Goal: Transaction & Acquisition: Purchase product/service

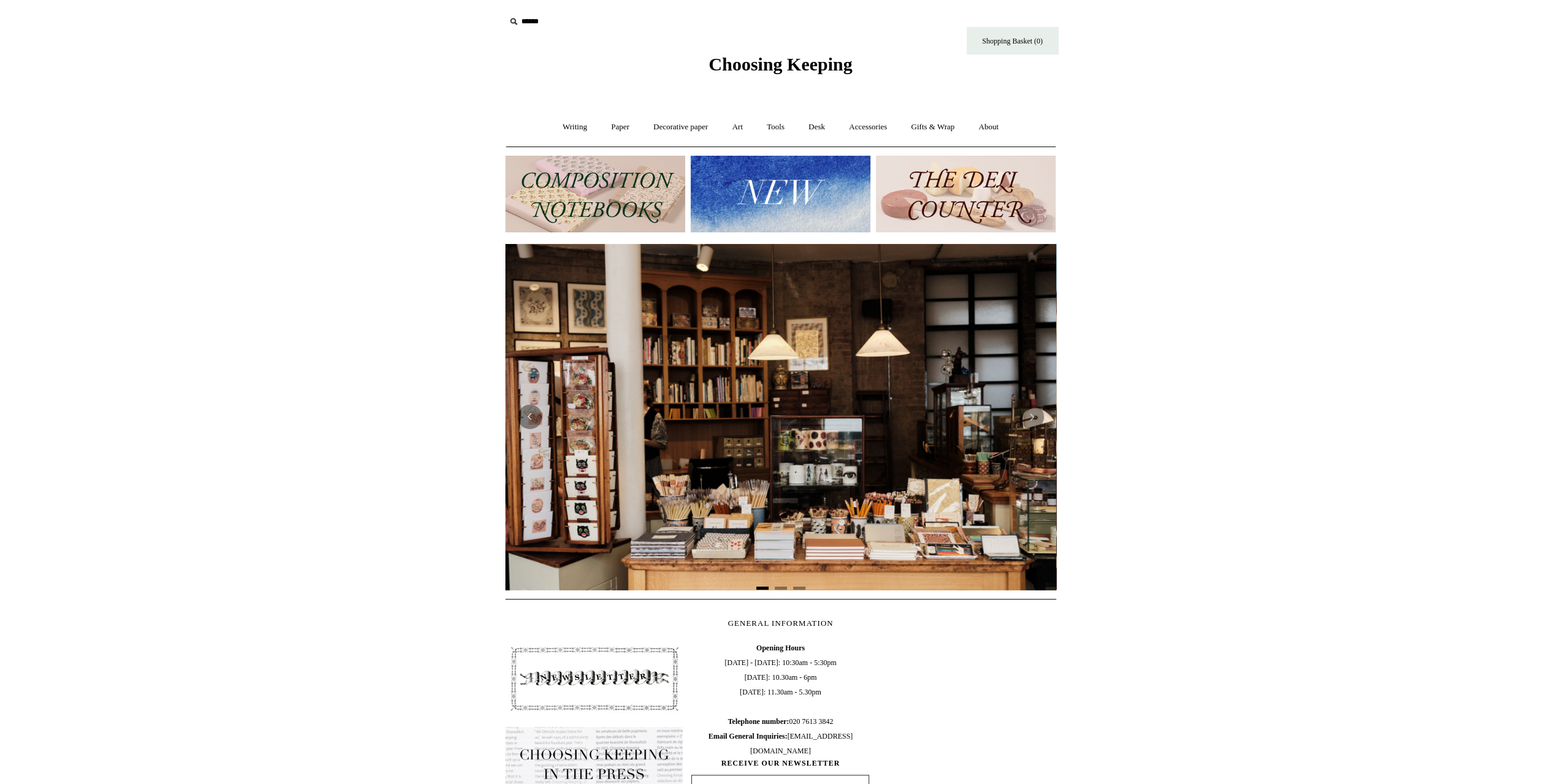
click at [529, 20] on input "text" at bounding box center [581, 22] width 151 height 23
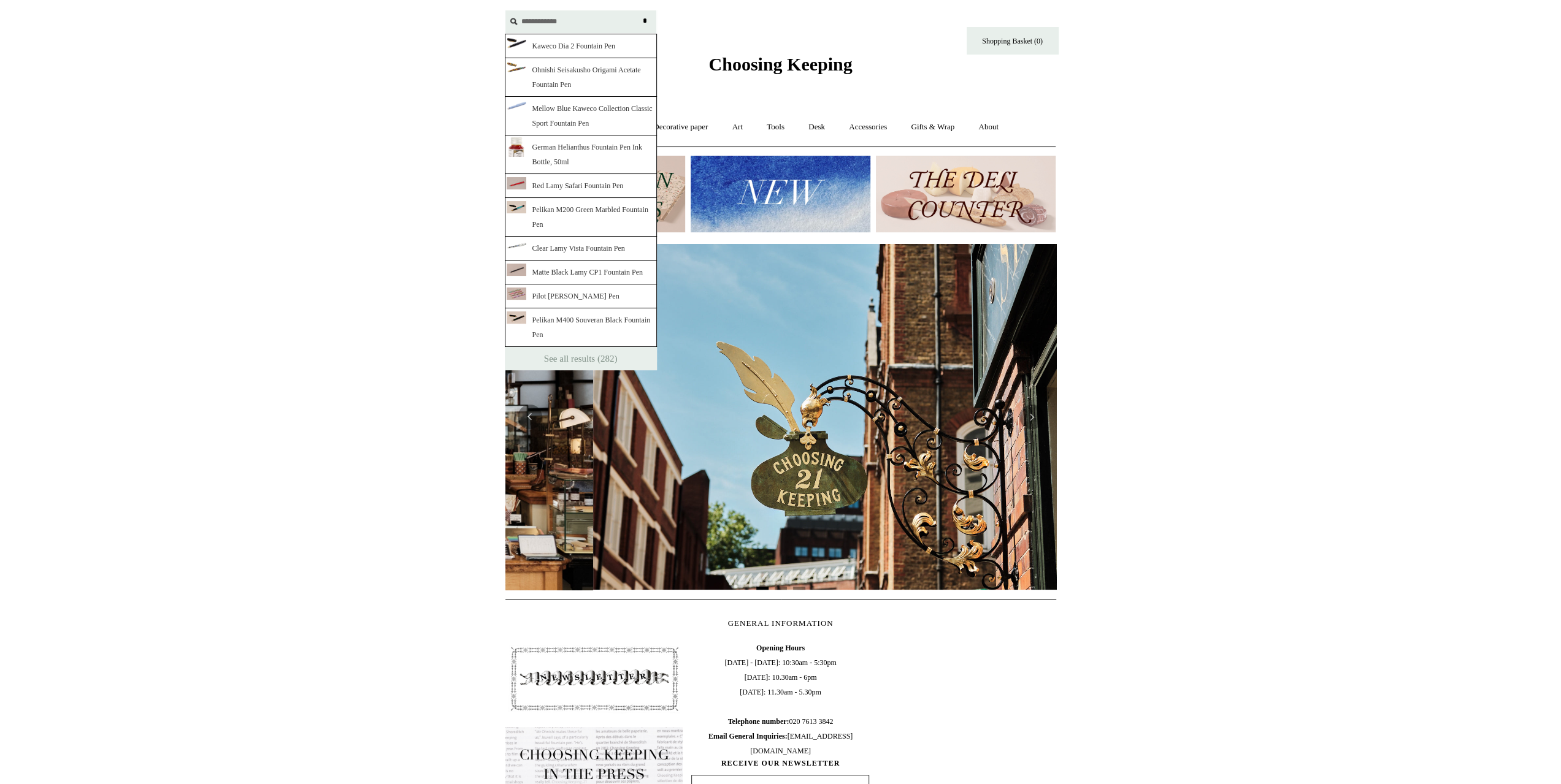
scroll to position [0, 113]
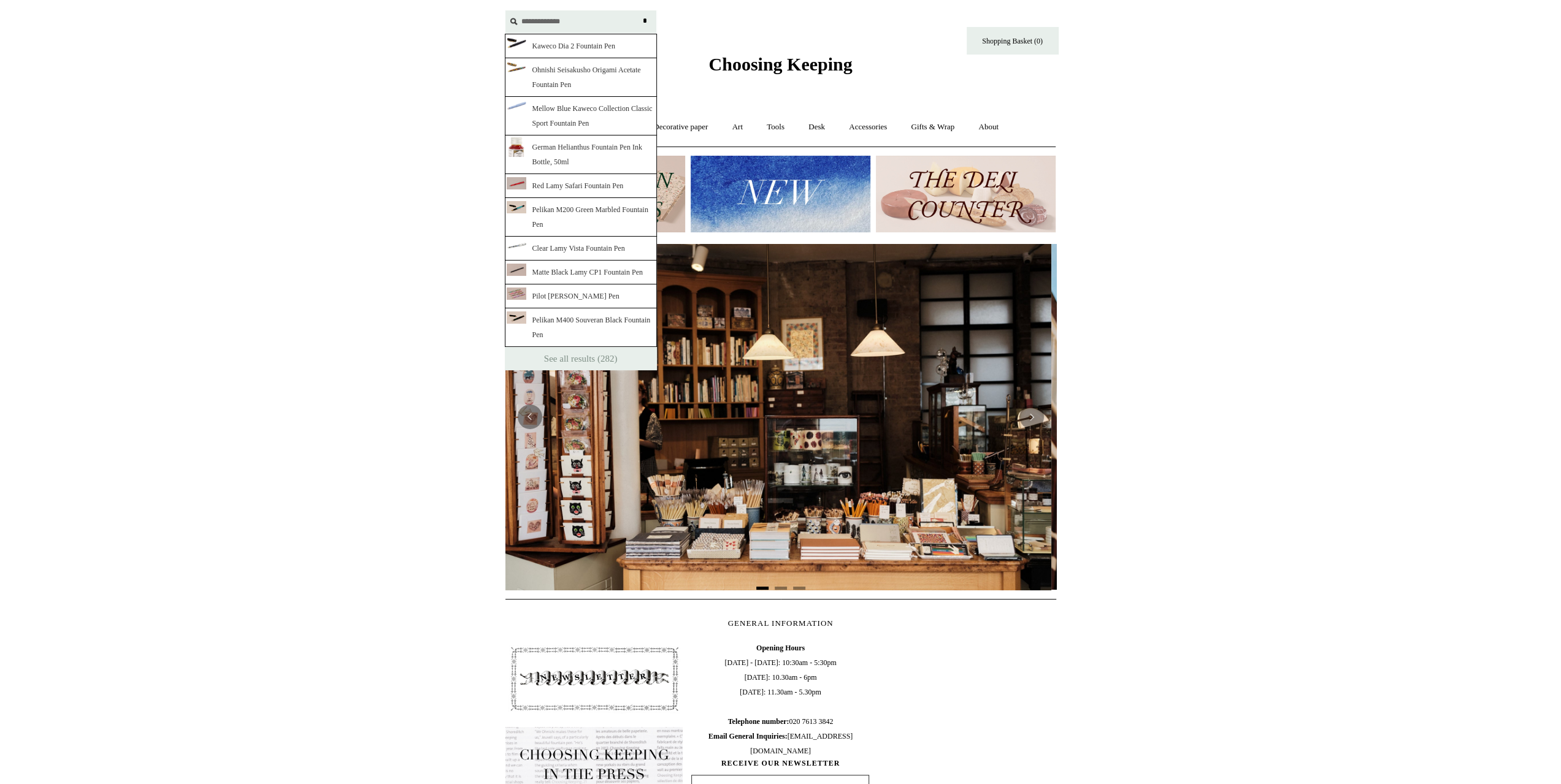
type input "**********"
click at [639, 11] on input "*" at bounding box center [645, 21] width 12 height 21
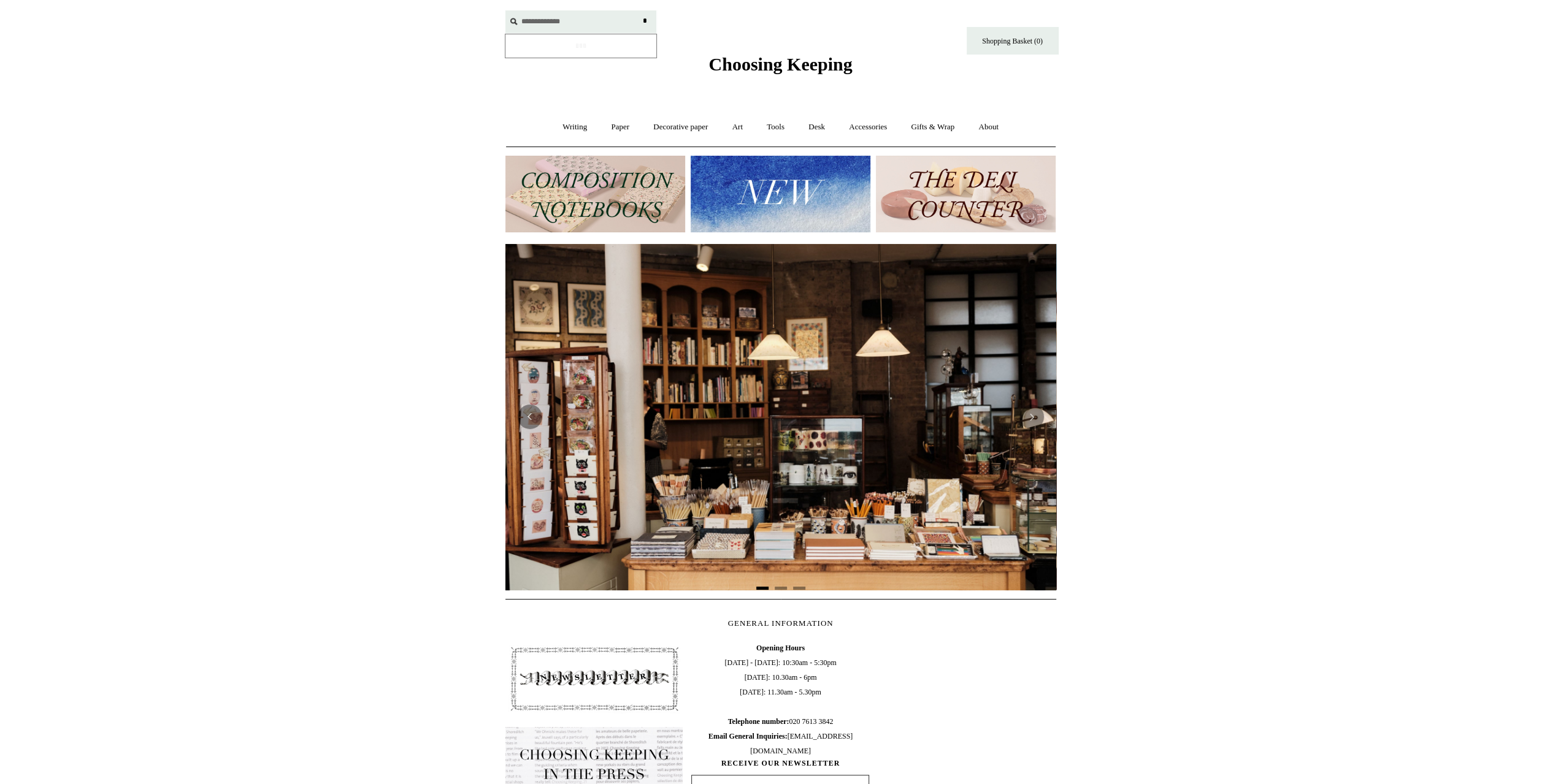
scroll to position [0, 0]
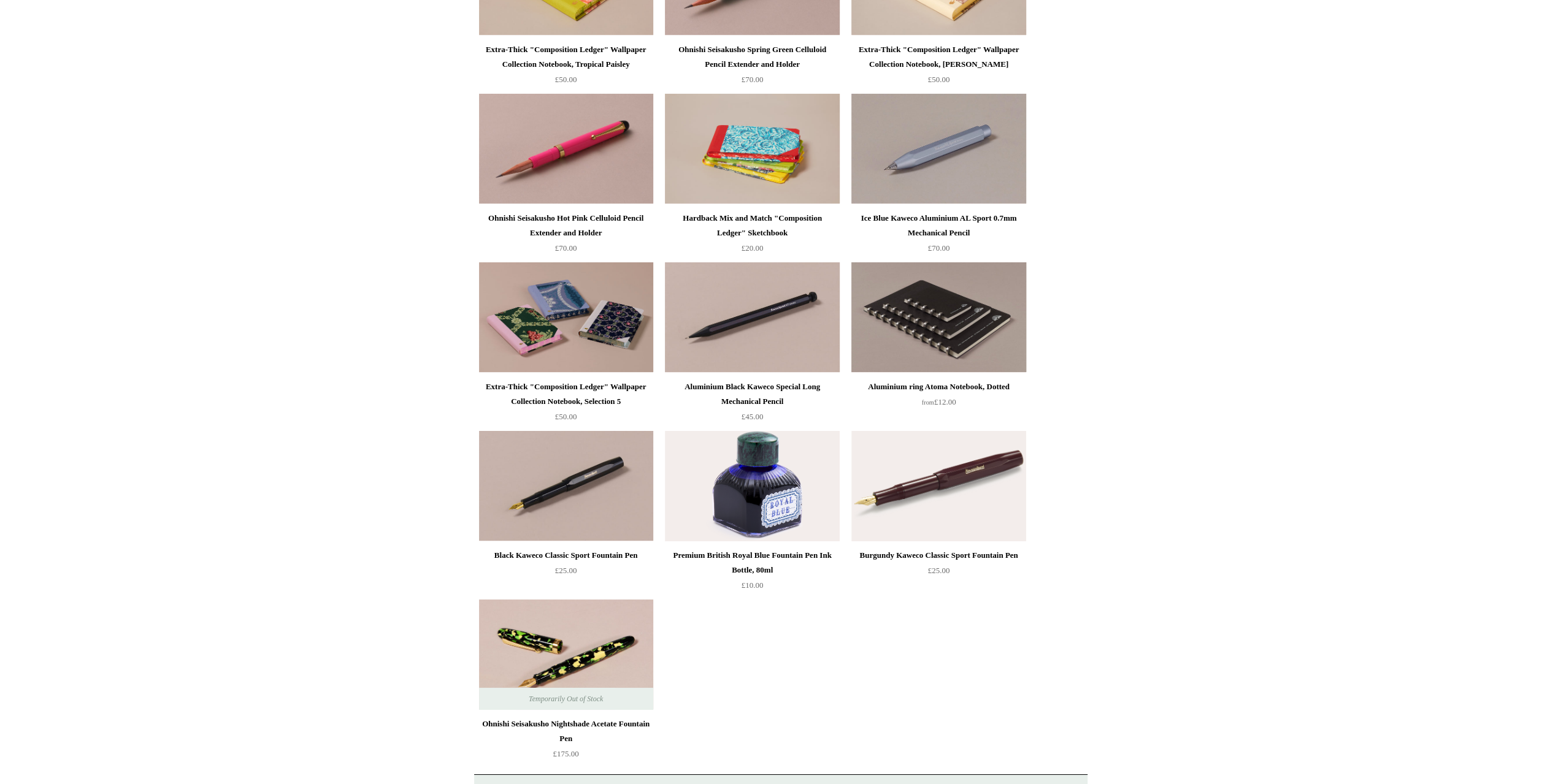
scroll to position [13675, 0]
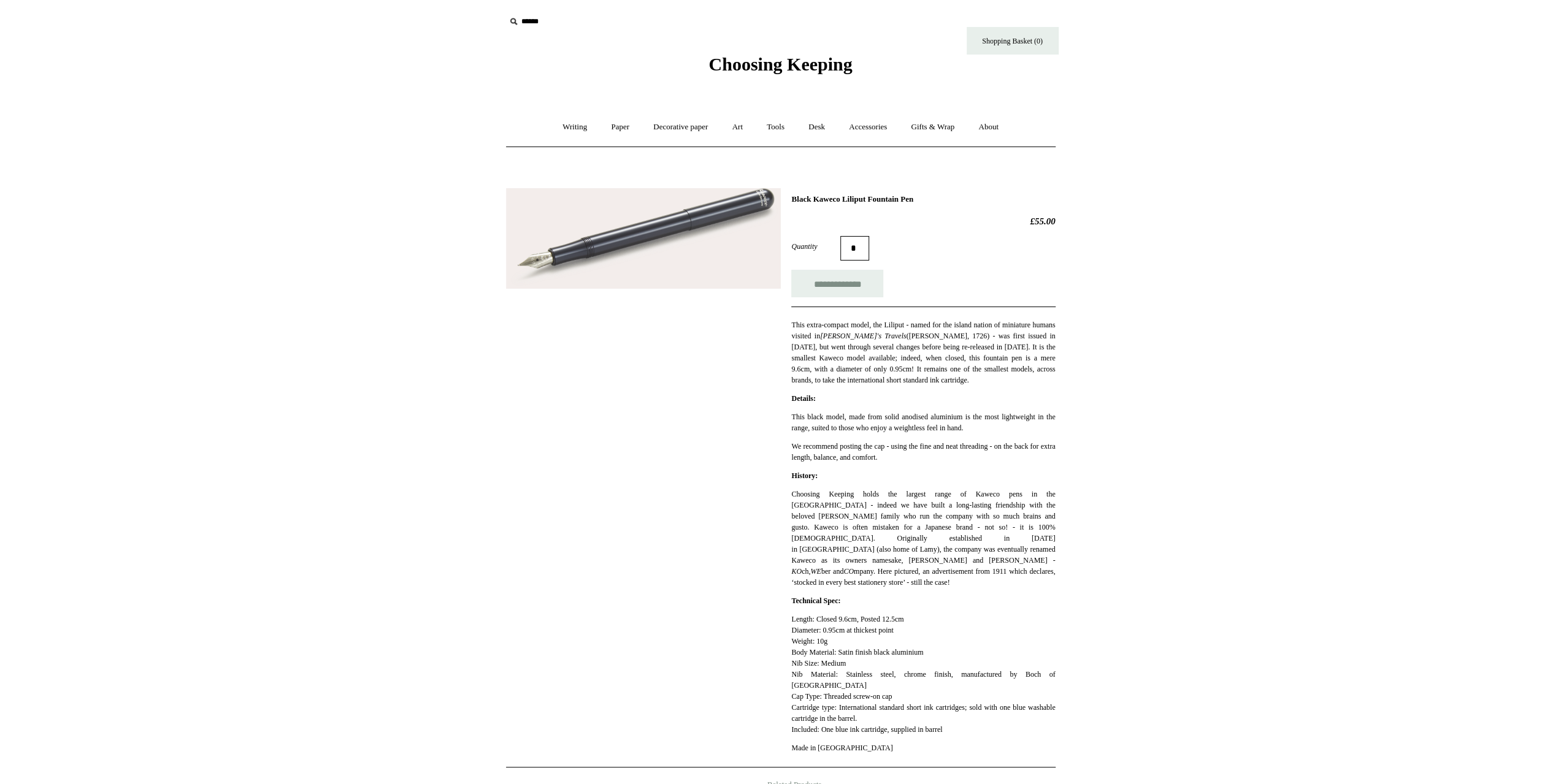
click at [742, 253] on img at bounding box center [644, 239] width 275 height 101
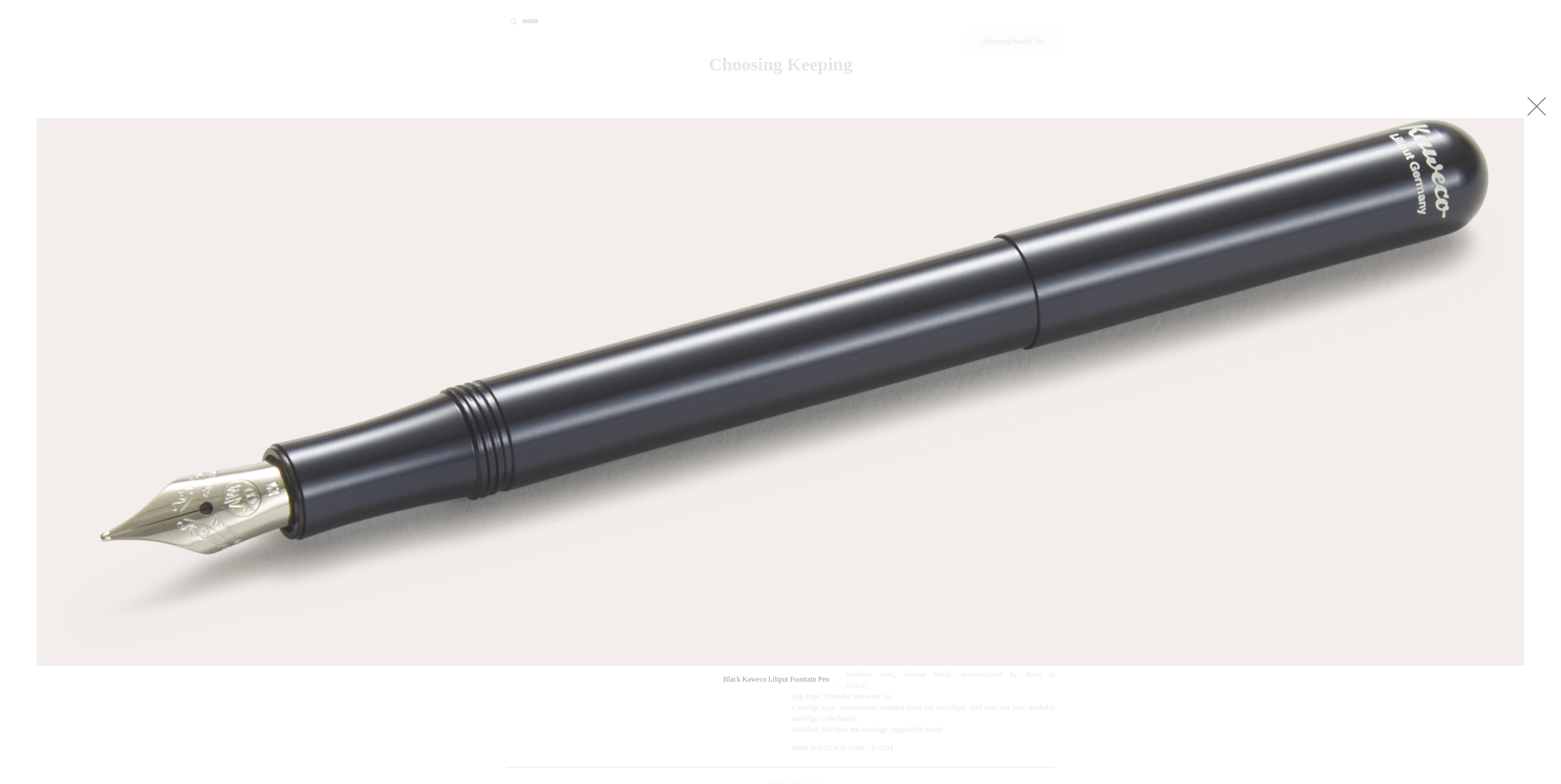
click at [1186, 262] on img at bounding box center [781, 392] width 1487 height 546
click at [639, 705] on div at bounding box center [780, 567] width 1561 height 1136
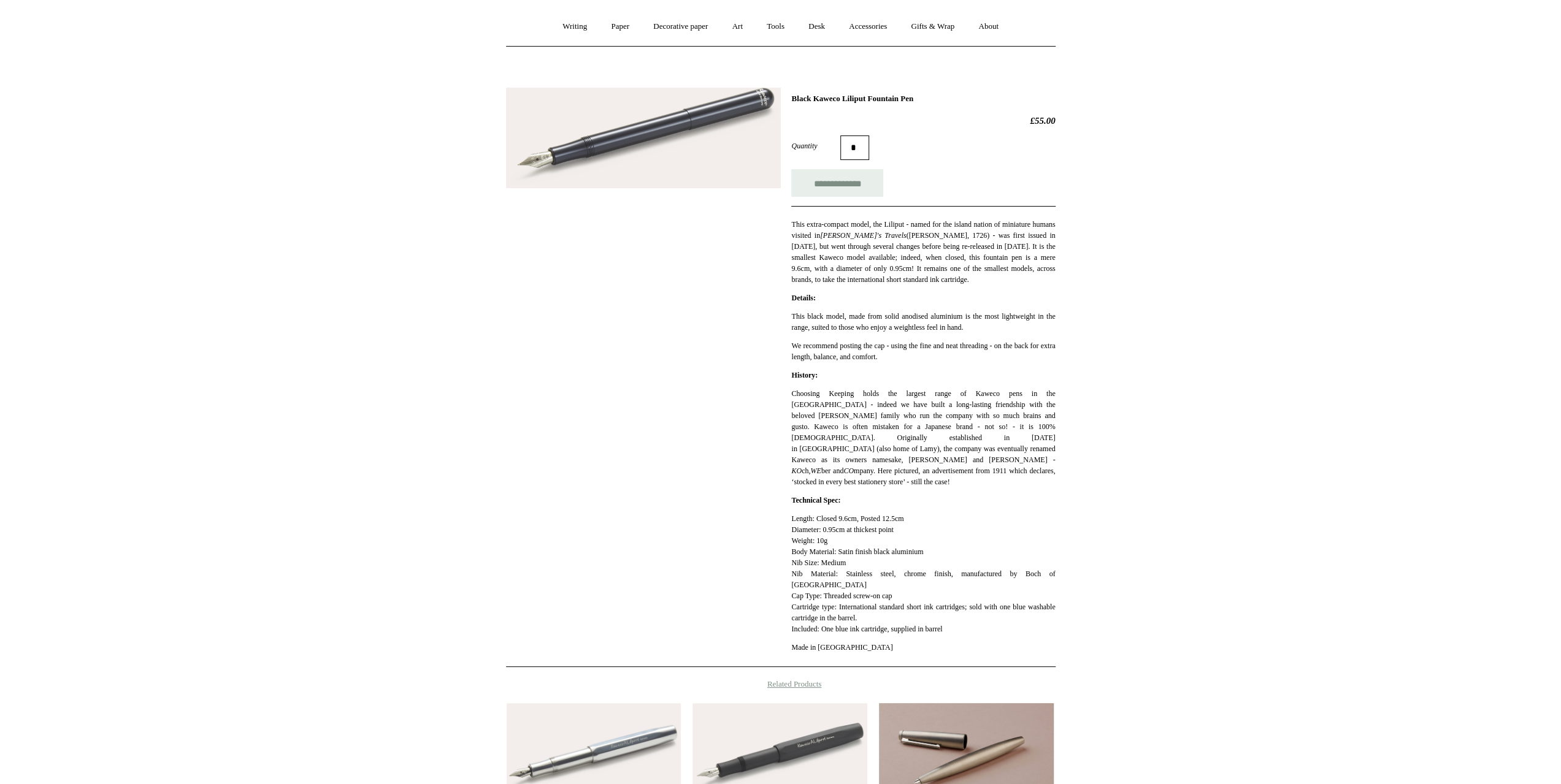
scroll to position [123, 0]
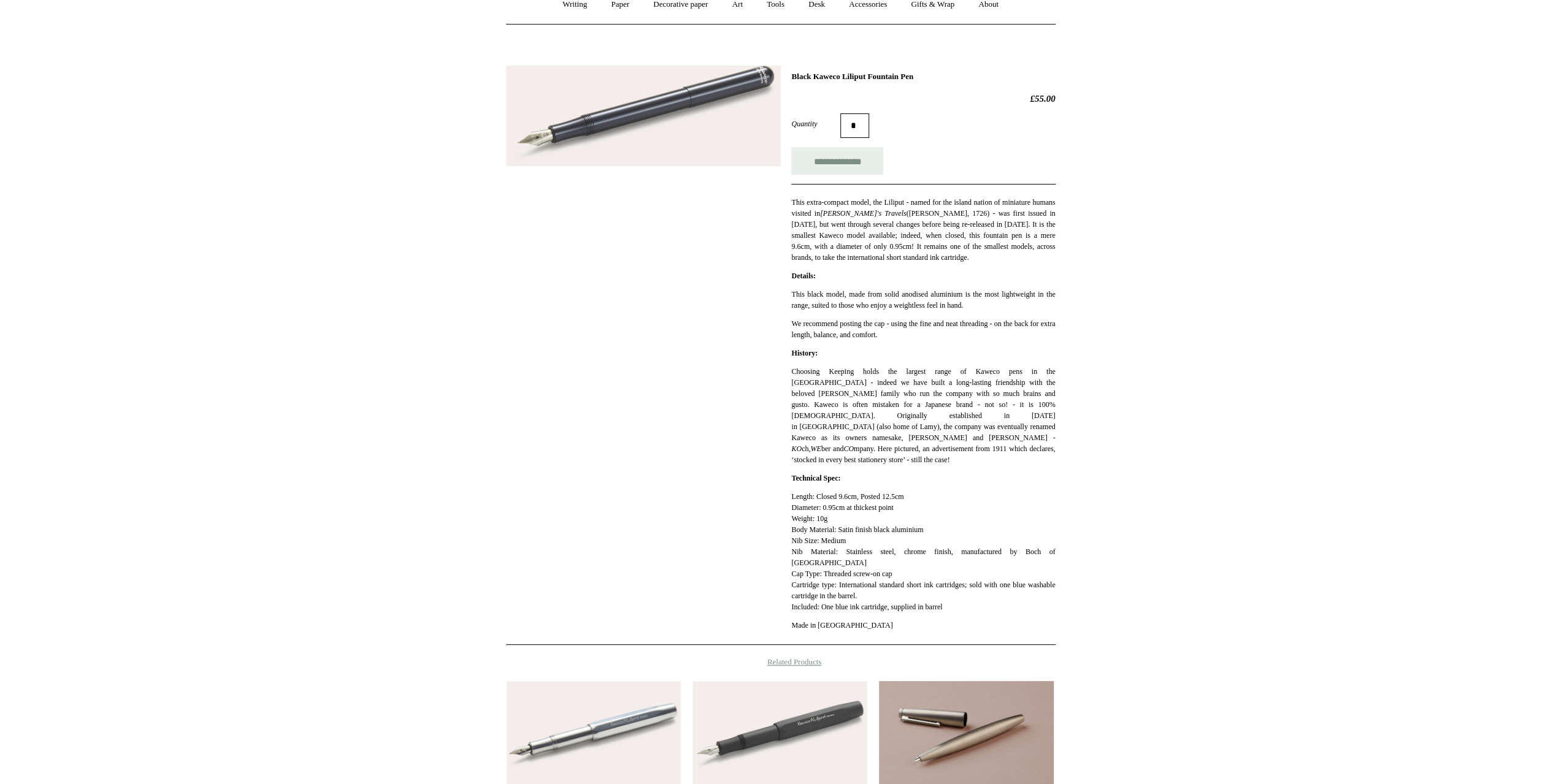
drag, startPoint x: 845, startPoint y: 517, endPoint x: 946, endPoint y: 517, distance: 101.0
click at [944, 517] on p "Length: Closed 9.6cm, Posted 12.5cm Diameter: 0.95cm at thickest point Weight: …" at bounding box center [923, 552] width 264 height 122
click at [909, 519] on p "Length: Closed 9.6cm, Posted 12.5cm Diameter: 0.95cm at thickest point Weight: …" at bounding box center [923, 552] width 264 height 122
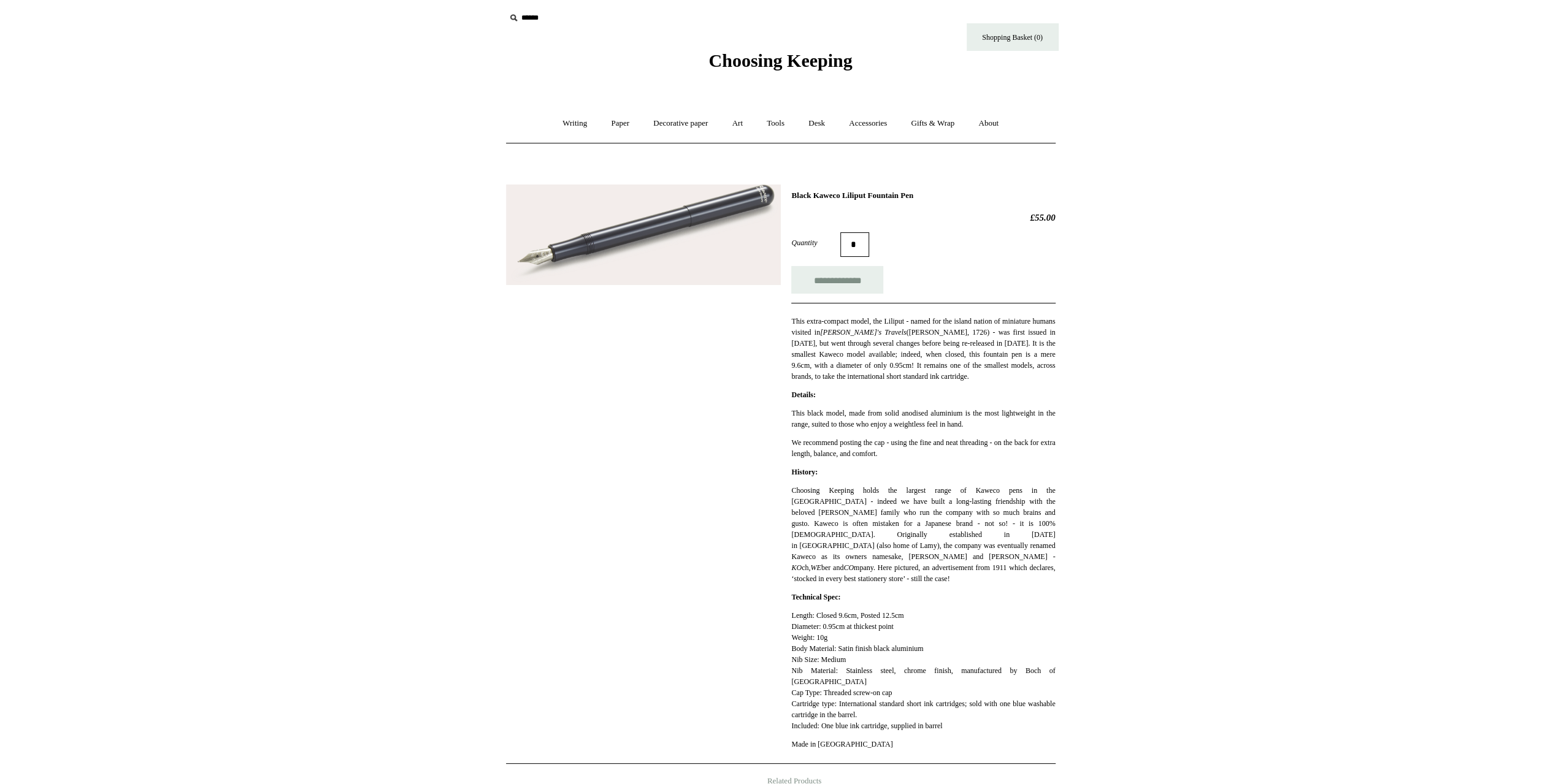
scroll to position [0, 0]
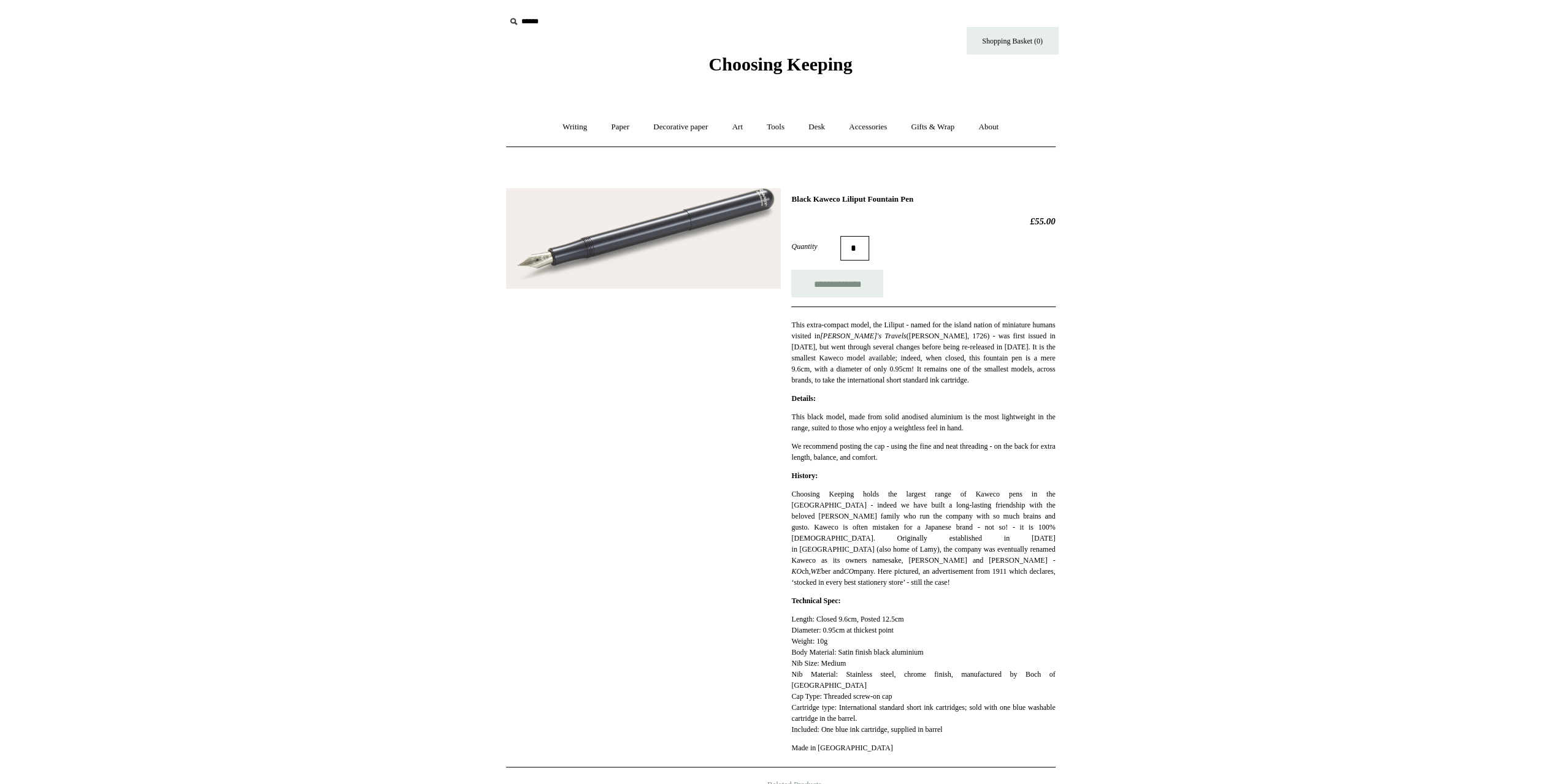
drag, startPoint x: 789, startPoint y: 198, endPoint x: 944, endPoint y: 199, distance: 155.0
click at [944, 199] on div "**********" at bounding box center [781, 473] width 549 height 589
